Goal: Information Seeking & Learning: Find contact information

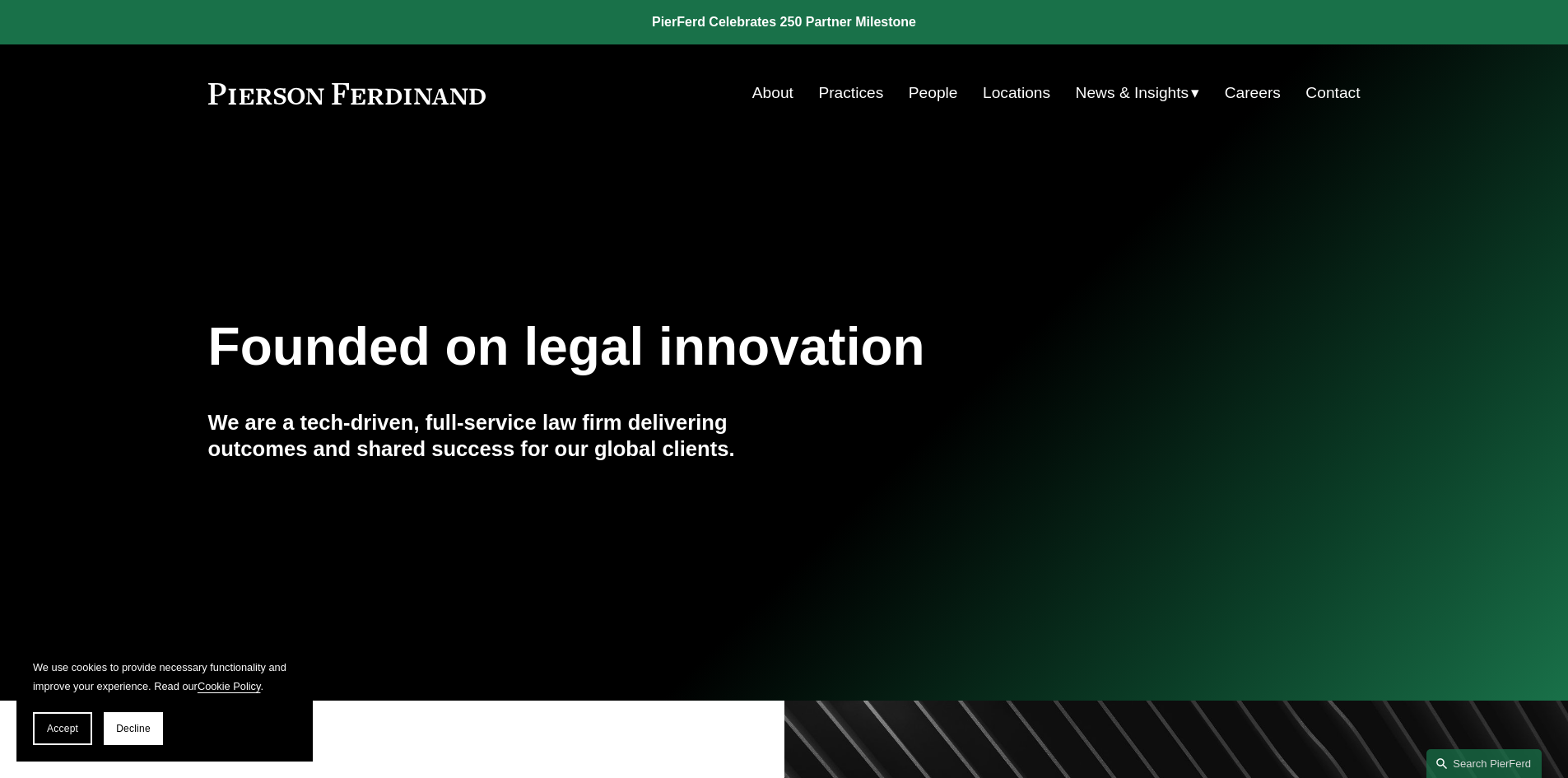
click at [1018, 96] on link "Locations" at bounding box center [1016, 94] width 68 height 31
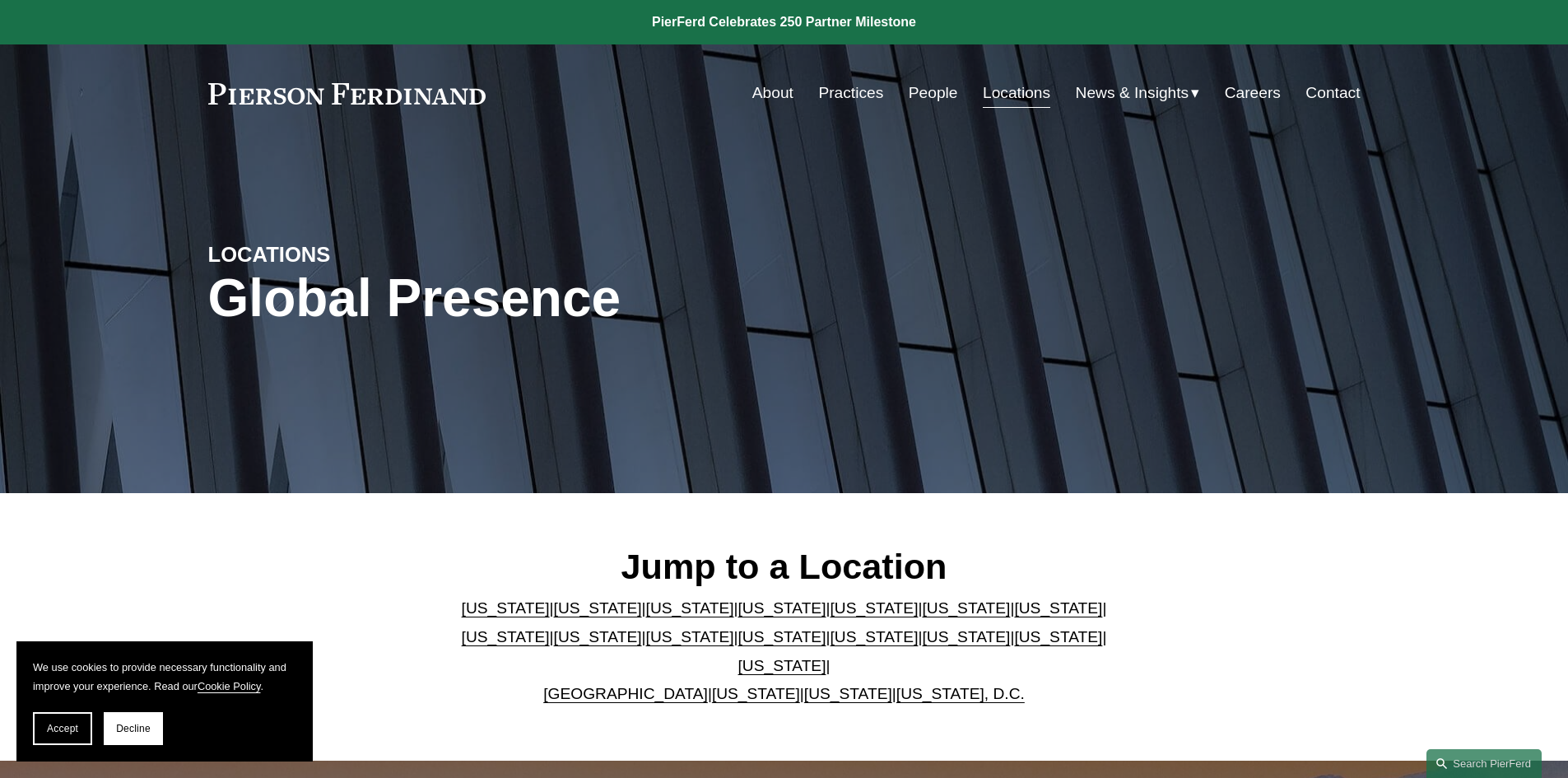
click at [851, 89] on link "Practices" at bounding box center [851, 94] width 65 height 31
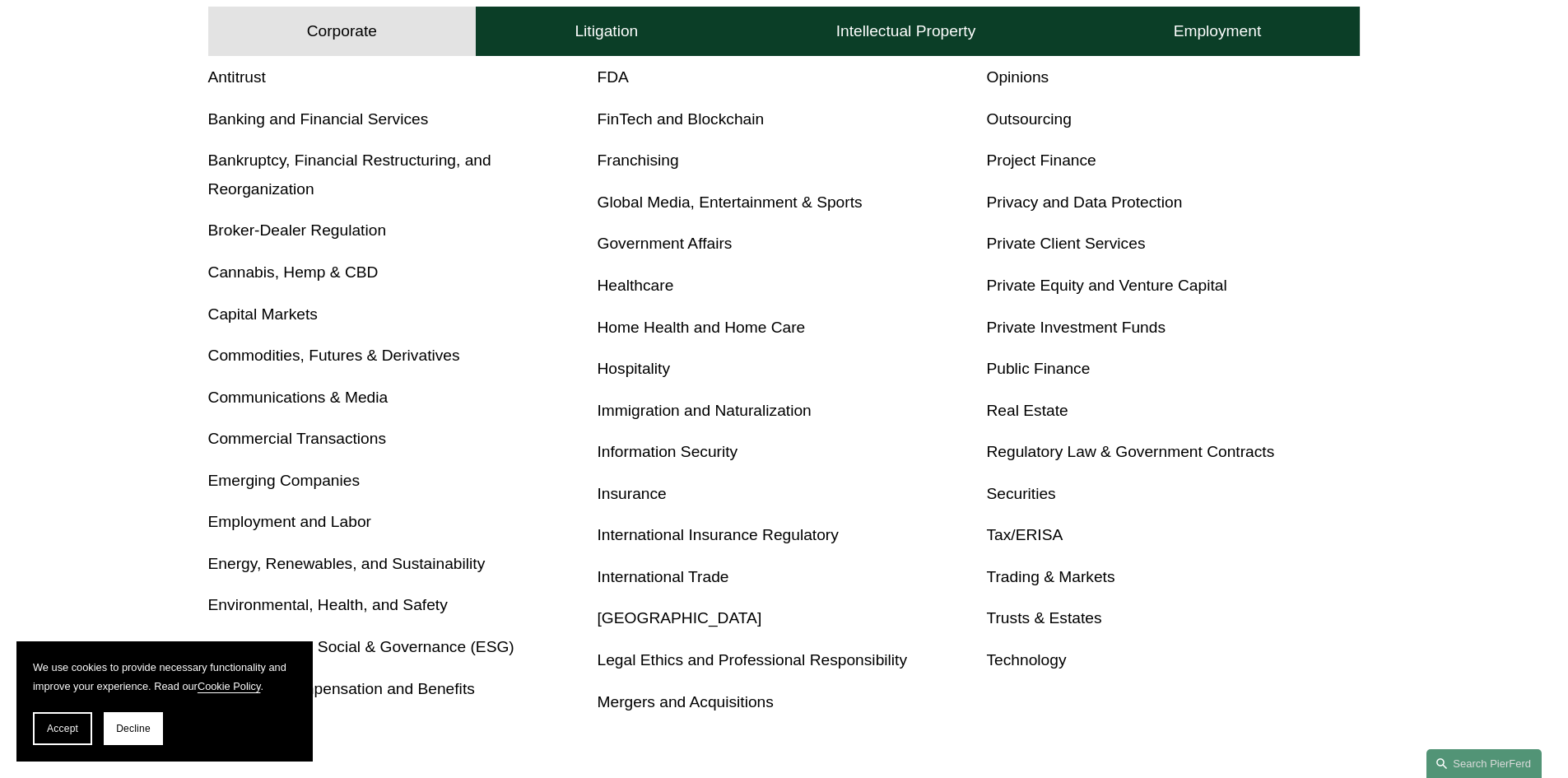
scroll to position [659, 0]
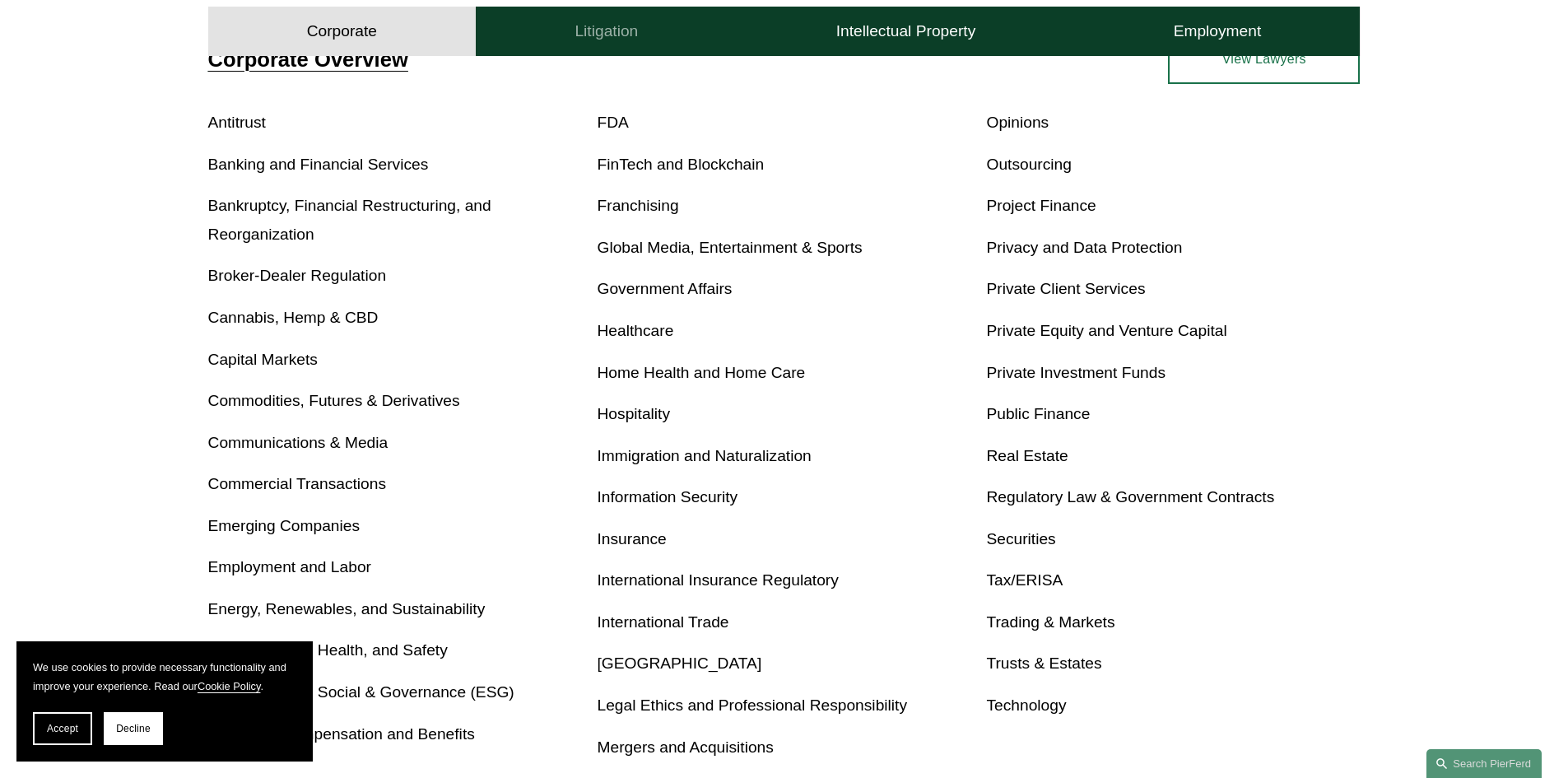
click at [621, 35] on h4 "Litigation" at bounding box center [606, 31] width 63 height 19
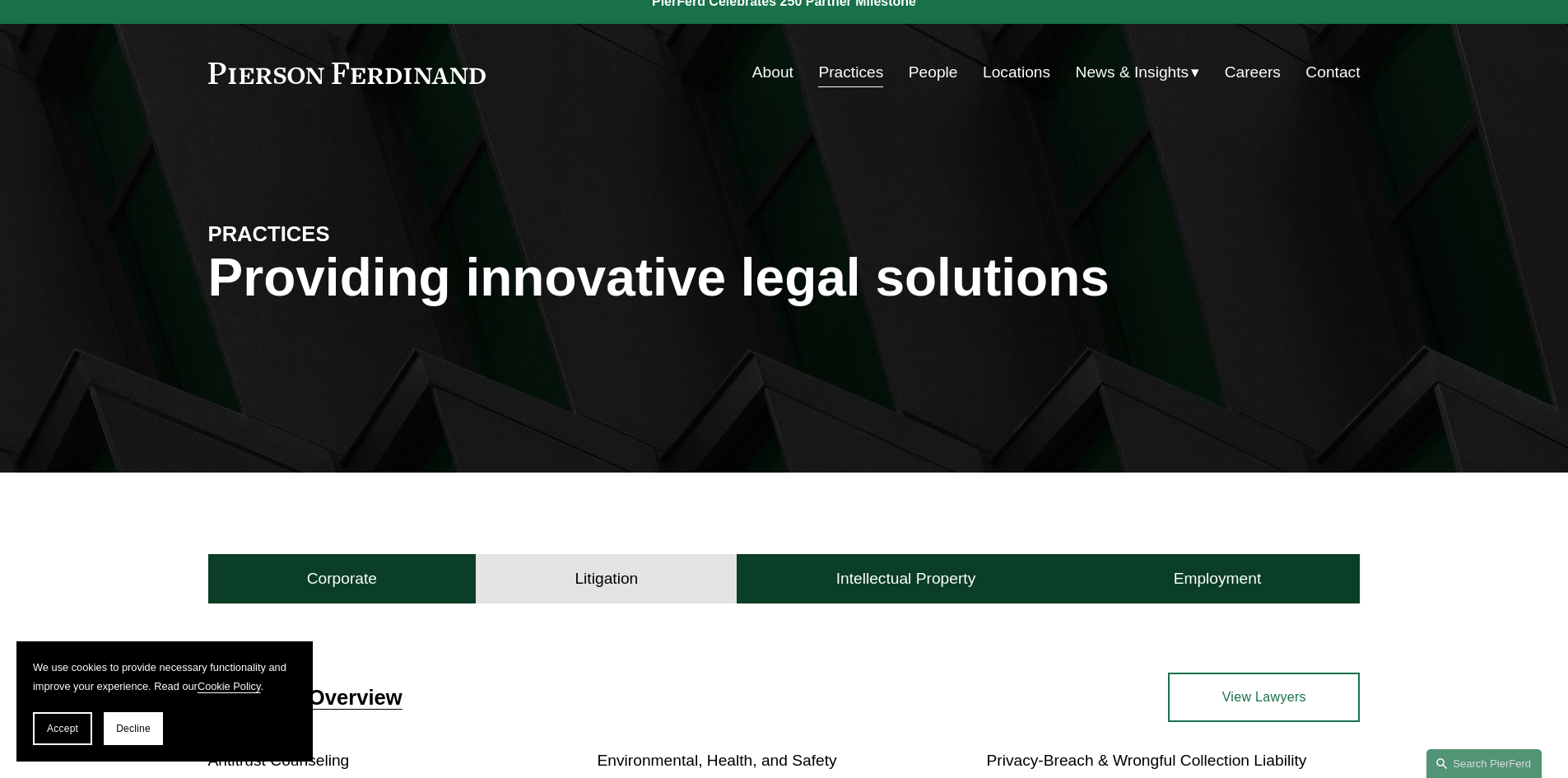
scroll to position [0, 0]
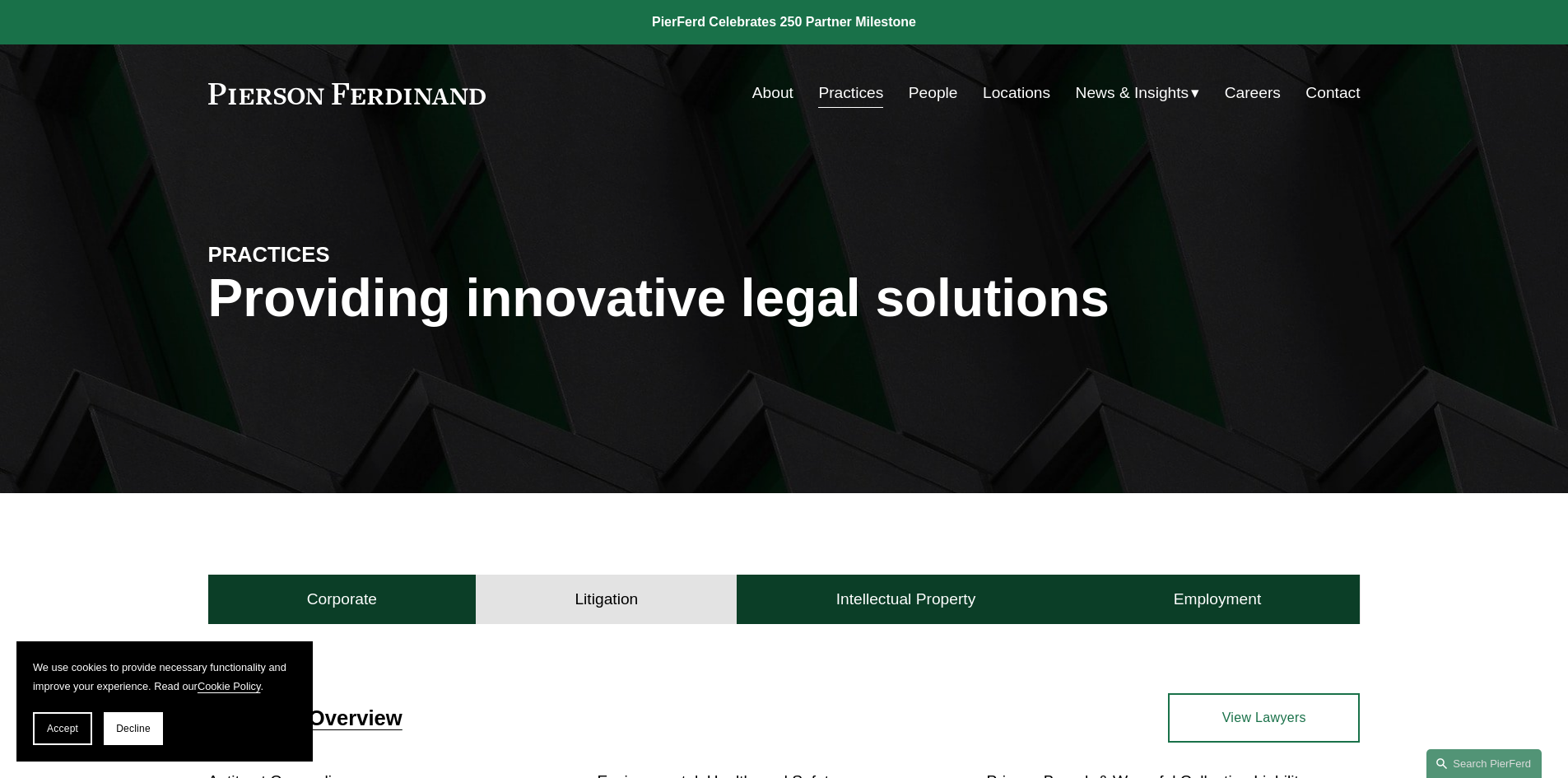
click at [932, 94] on link "People" at bounding box center [933, 94] width 49 height 31
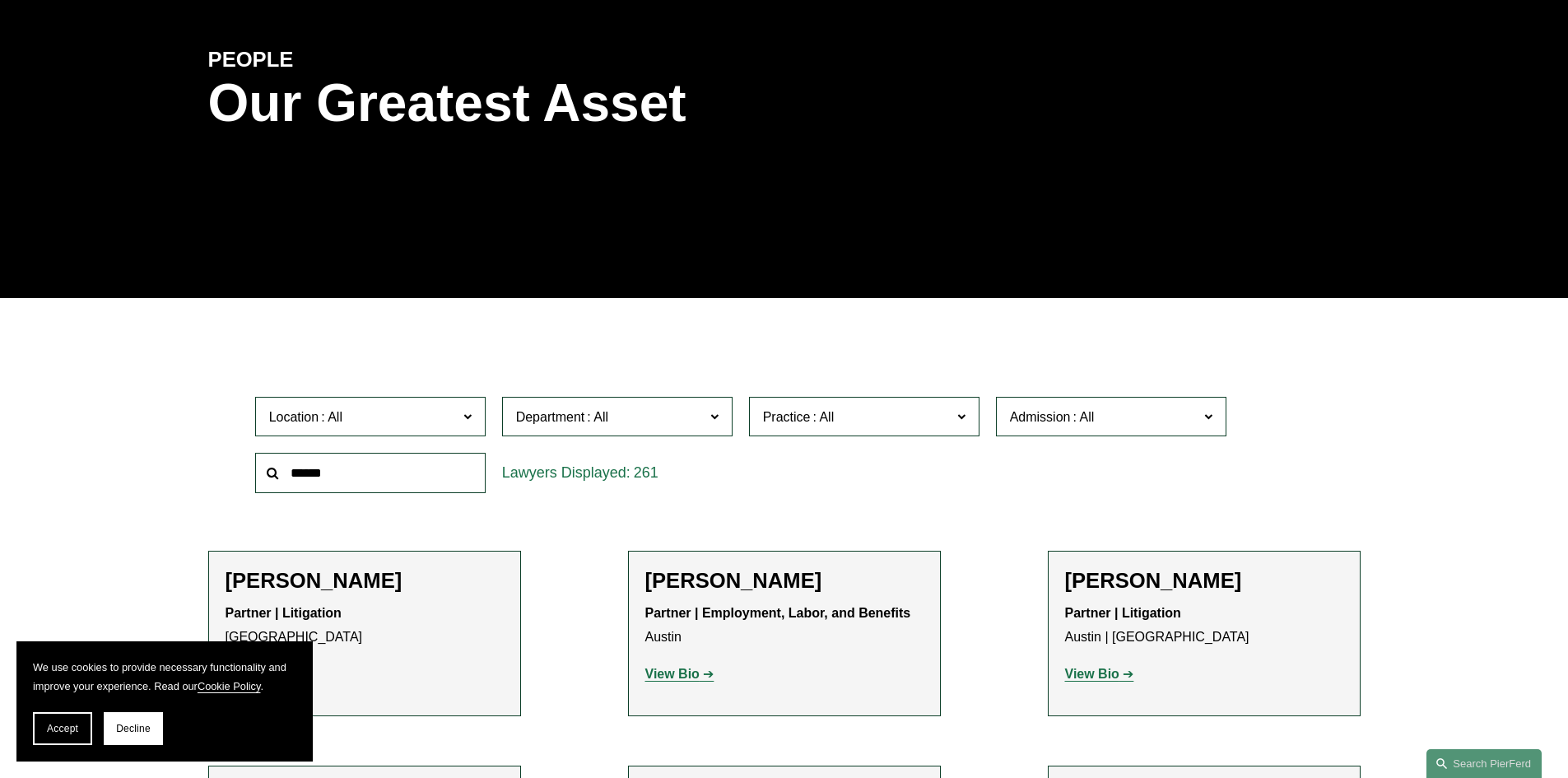
scroll to position [247, 0]
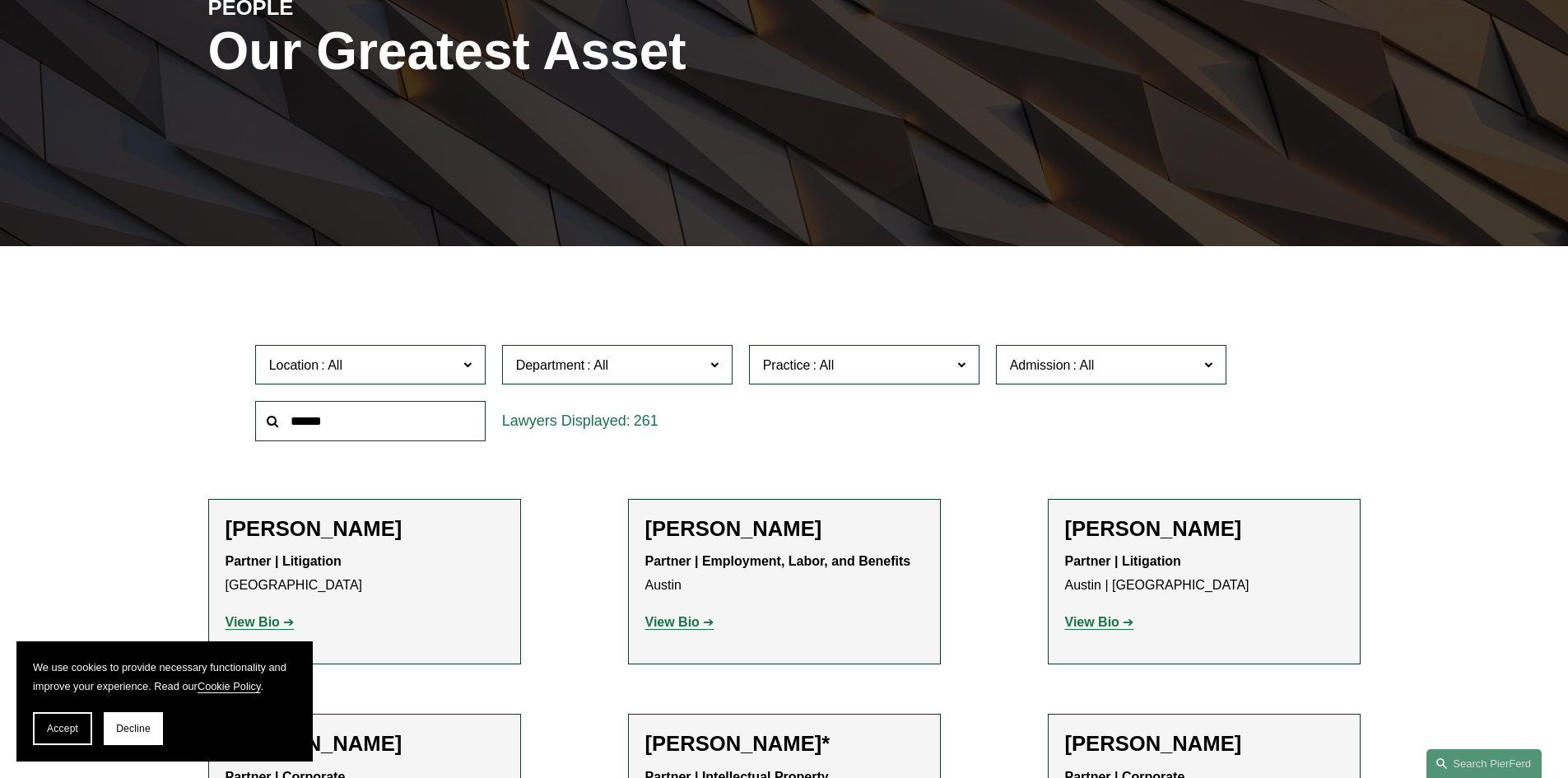
click at [693, 373] on span "Department" at bounding box center [610, 365] width 189 height 22
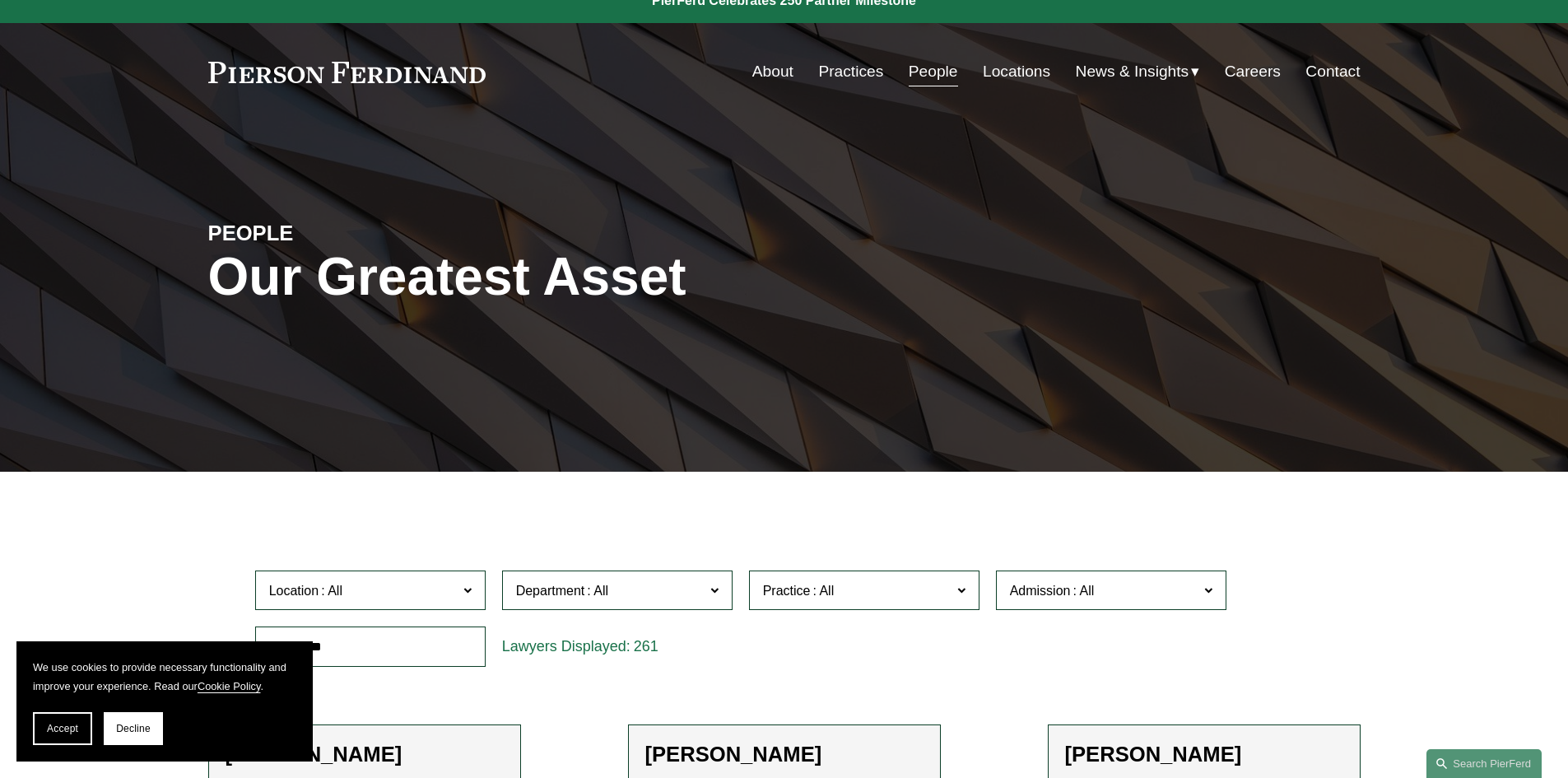
scroll to position [0, 0]
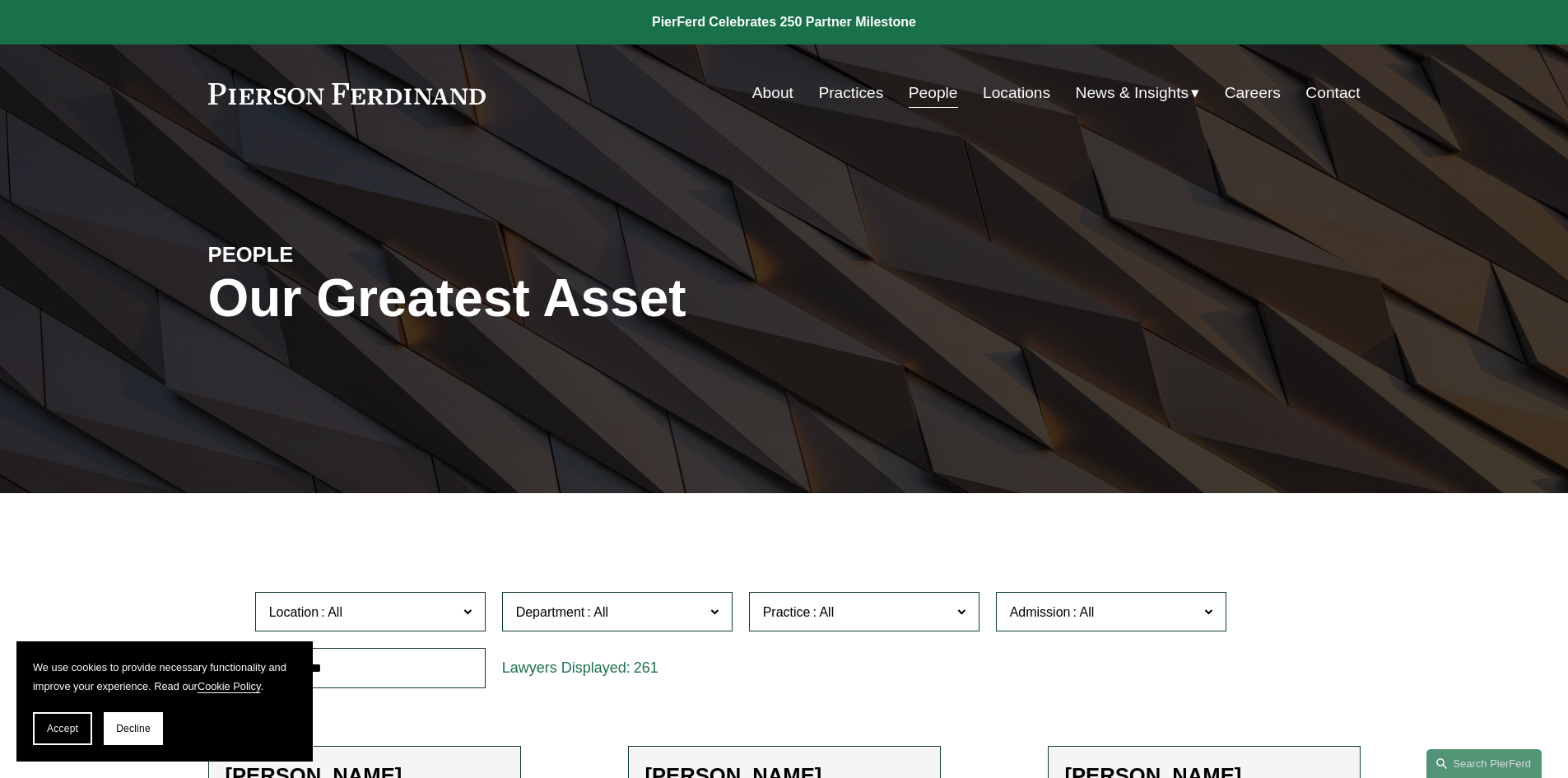
click at [970, 604] on label "Practice" at bounding box center [864, 612] width 231 height 41
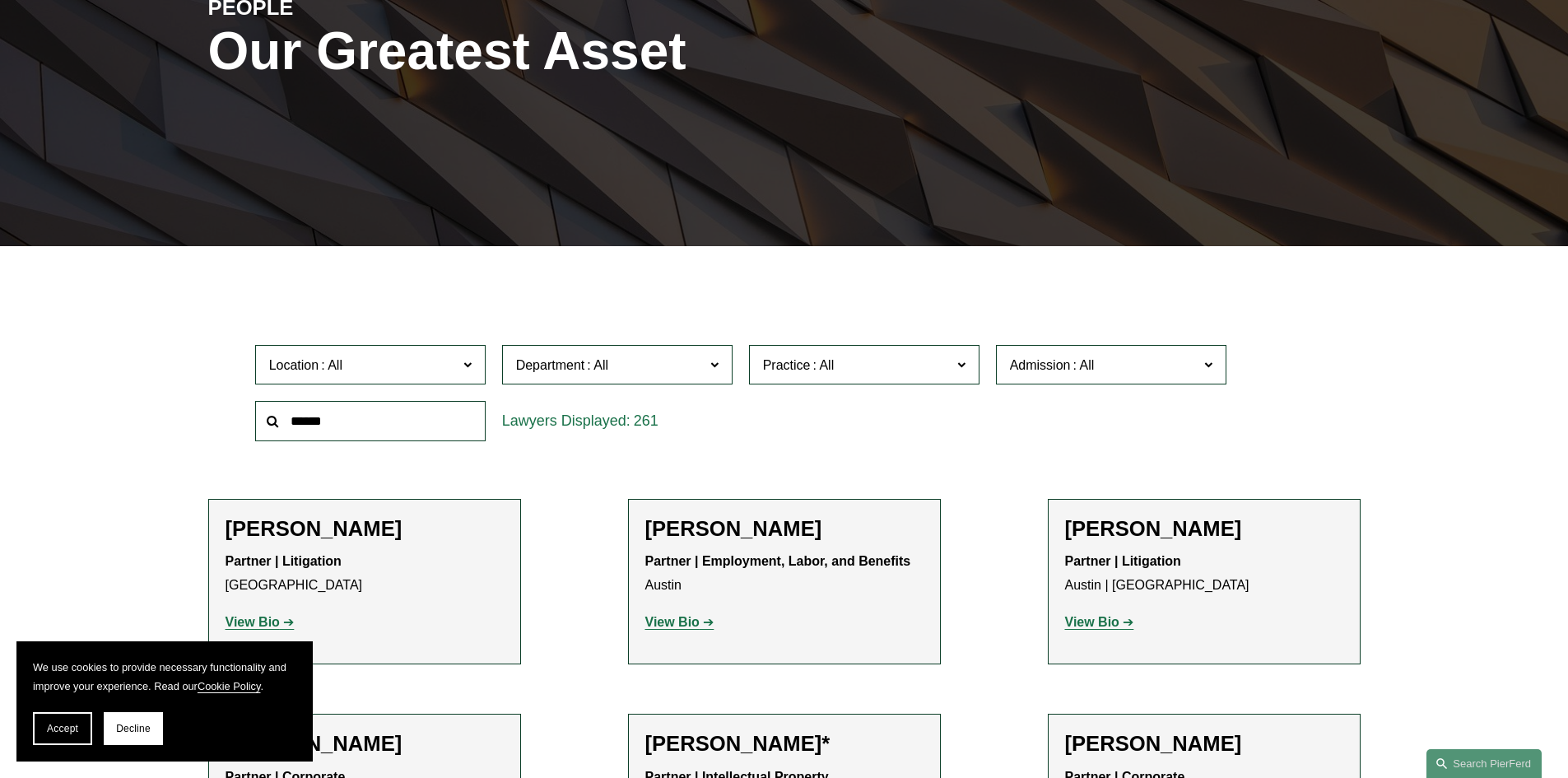
scroll to position [1647, 0]
click at [0, 0] on link "Information Security" at bounding box center [0, 0] width 0 height 0
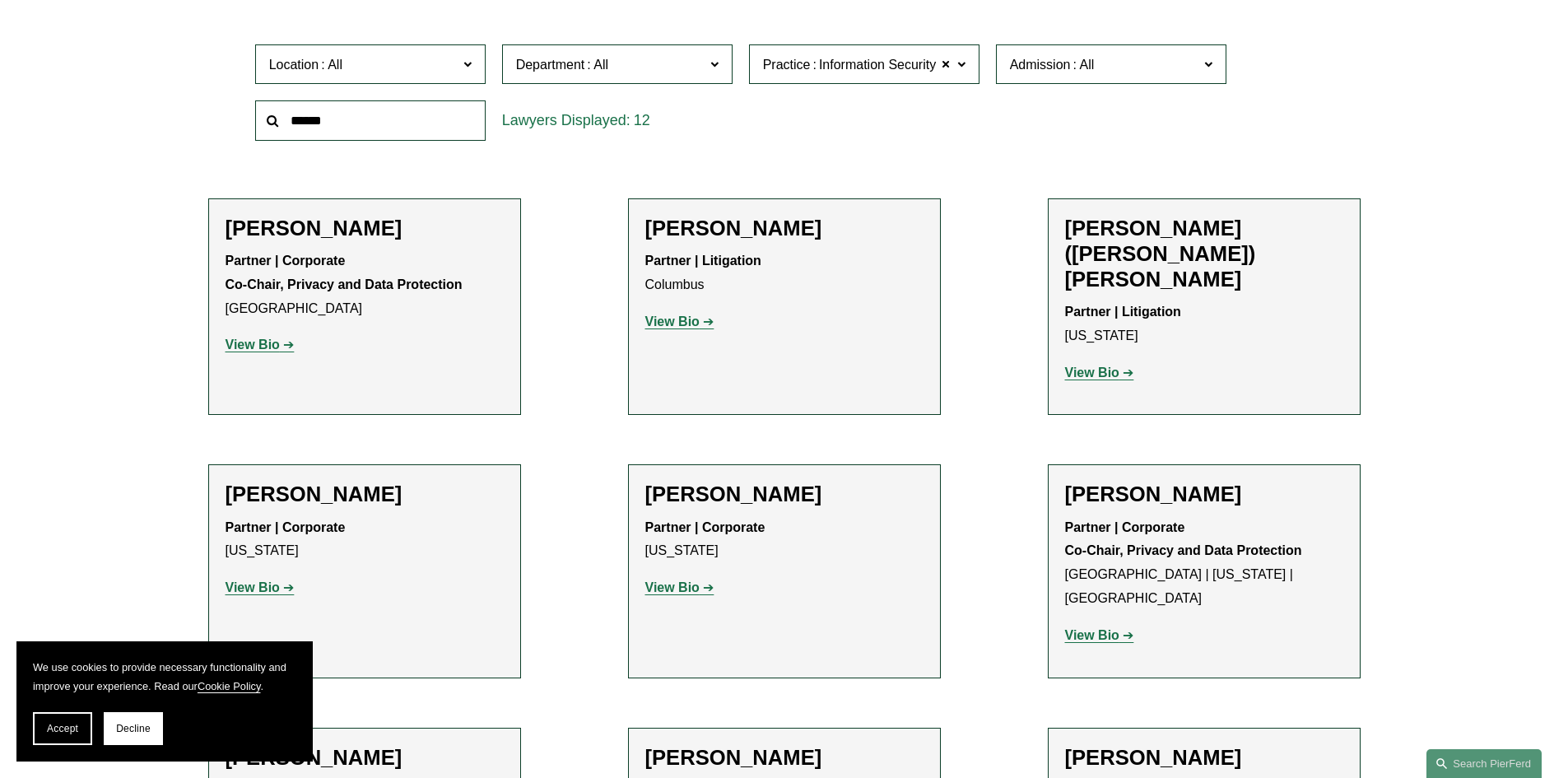
scroll to position [576, 0]
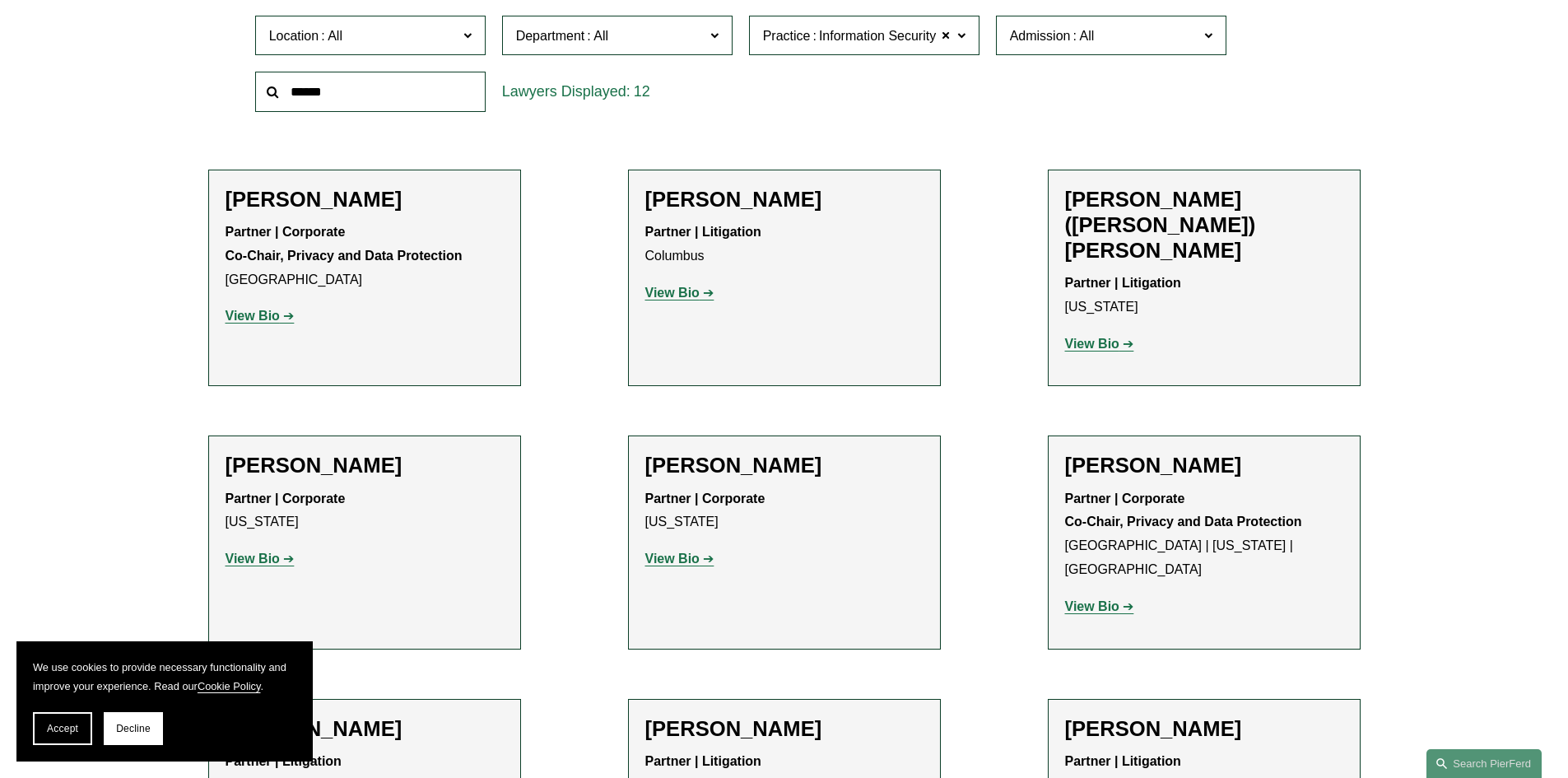
click at [1088, 599] on strong "View Bio" at bounding box center [1092, 606] width 55 height 14
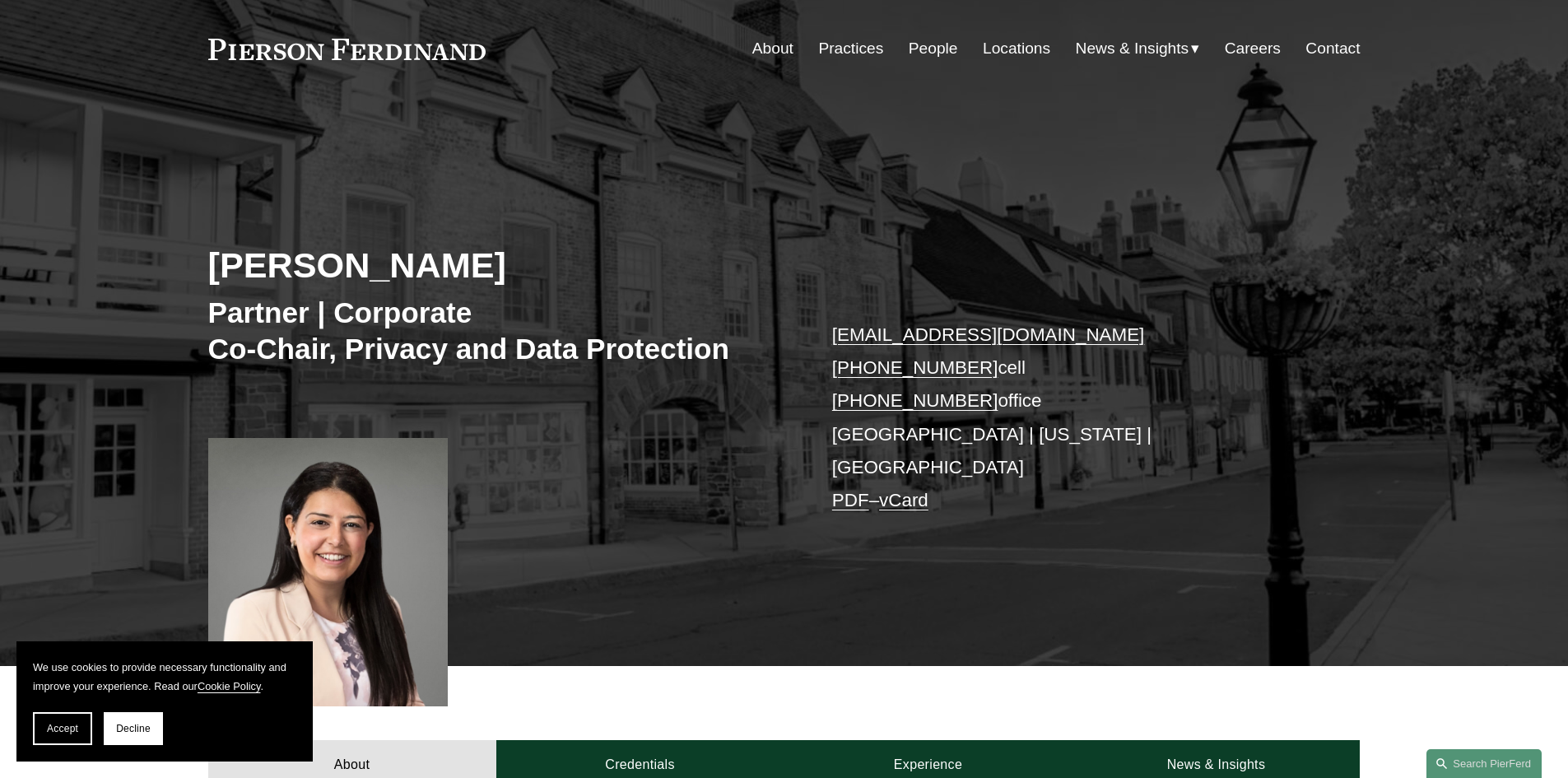
scroll to position [82, 0]
